Goal: Information Seeking & Learning: Check status

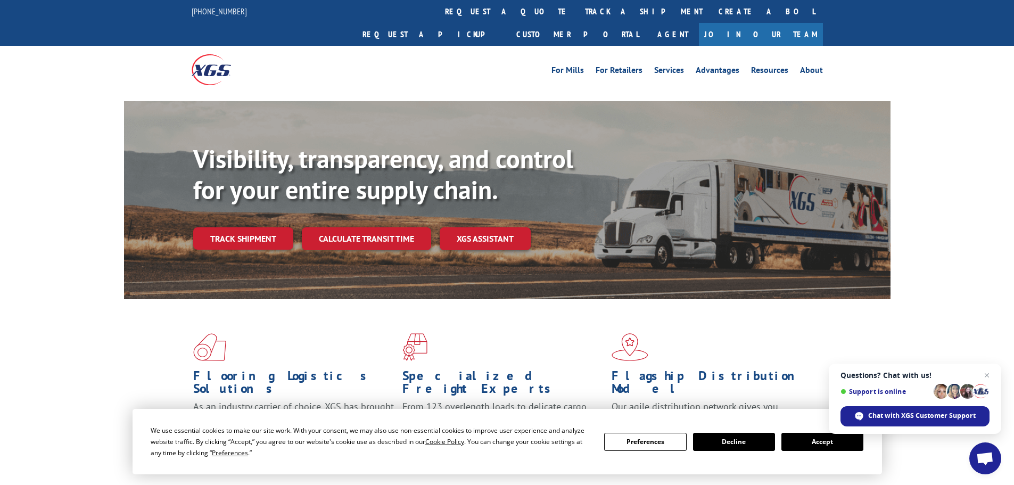
click at [810, 437] on button "Accept" at bounding box center [823, 442] width 82 height 18
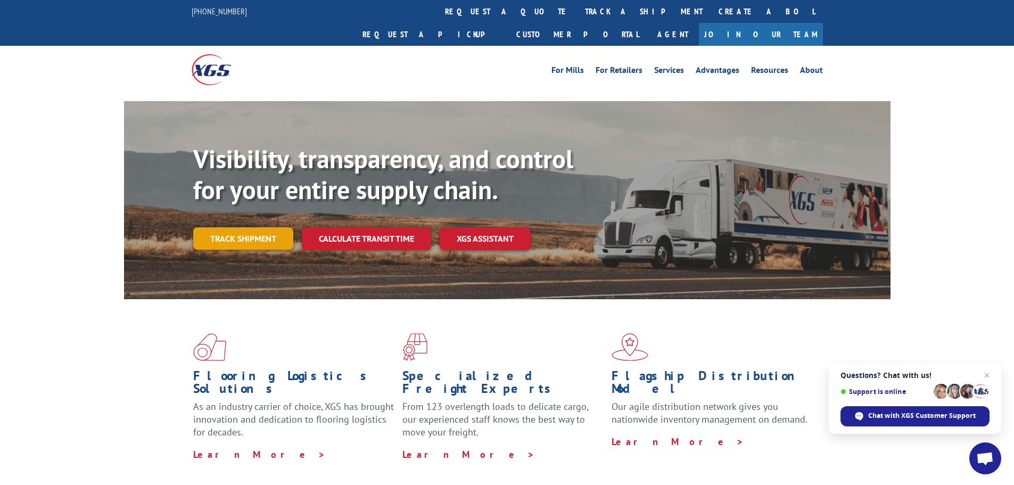
click at [252, 227] on link "Track shipment" at bounding box center [243, 238] width 100 height 22
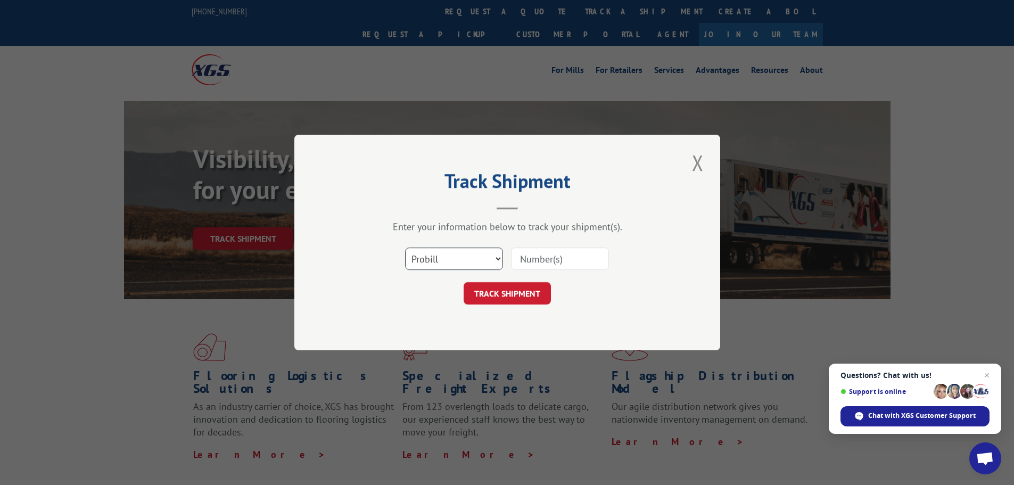
click at [467, 263] on select "Select category... Probill BOL PO" at bounding box center [454, 259] width 98 height 22
select select "bol"
click at [405, 248] on select "Select category... Probill BOL PO" at bounding box center [454, 259] width 98 height 22
click at [556, 257] on input at bounding box center [560, 259] width 98 height 22
paste input "2820625"
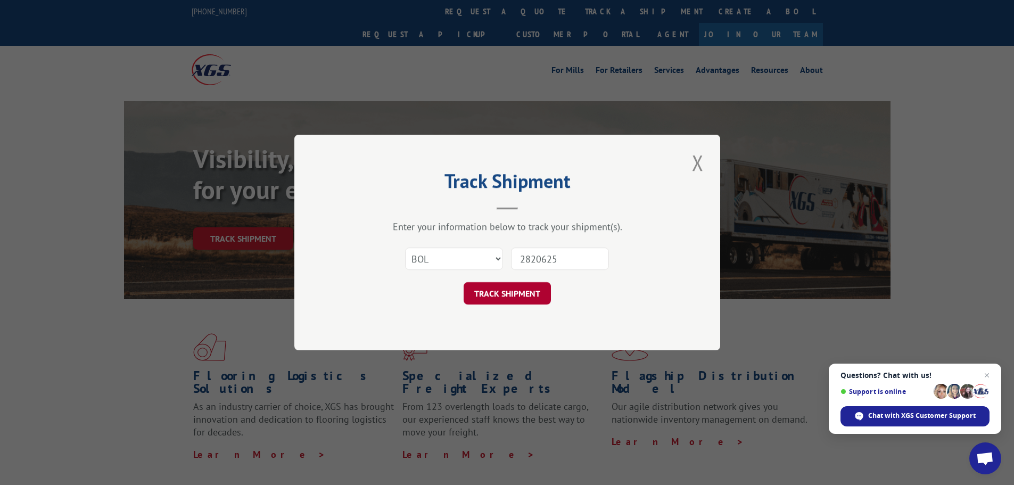
type input "2820625"
click at [508, 288] on button "TRACK SHIPMENT" at bounding box center [507, 293] width 87 height 22
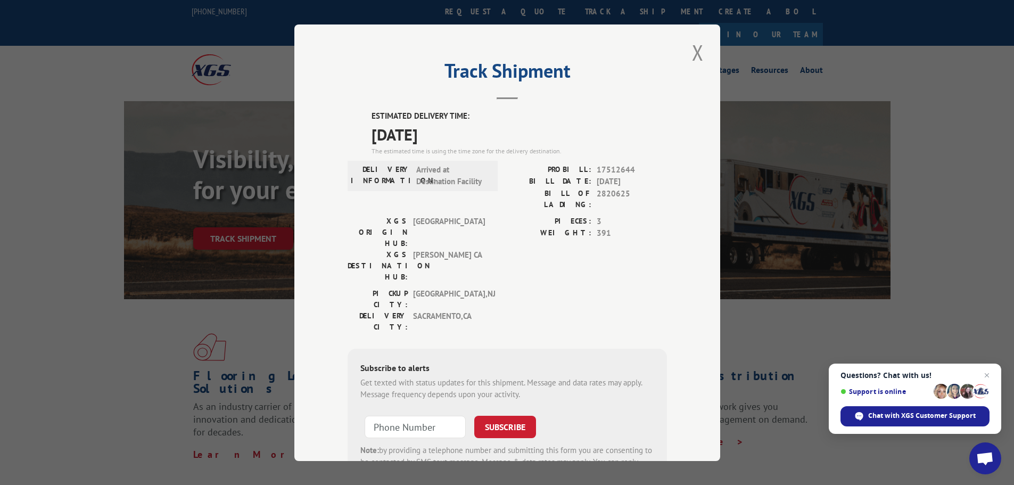
click at [608, 84] on h2 "Track Shipment" at bounding box center [508, 73] width 320 height 20
click at [689, 60] on button "Close modal" at bounding box center [698, 52] width 18 height 29
